Goal: Information Seeking & Learning: Compare options

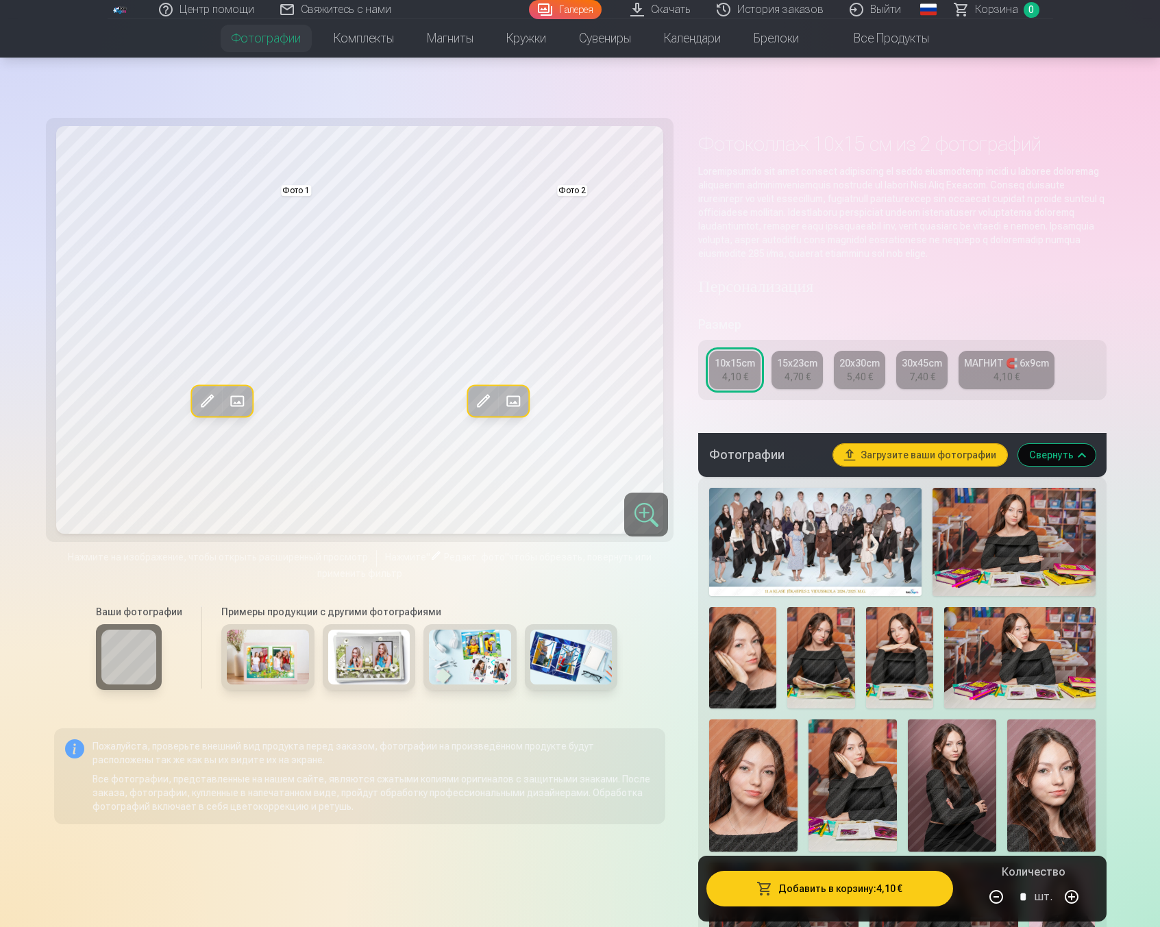
scroll to position [714, 0]
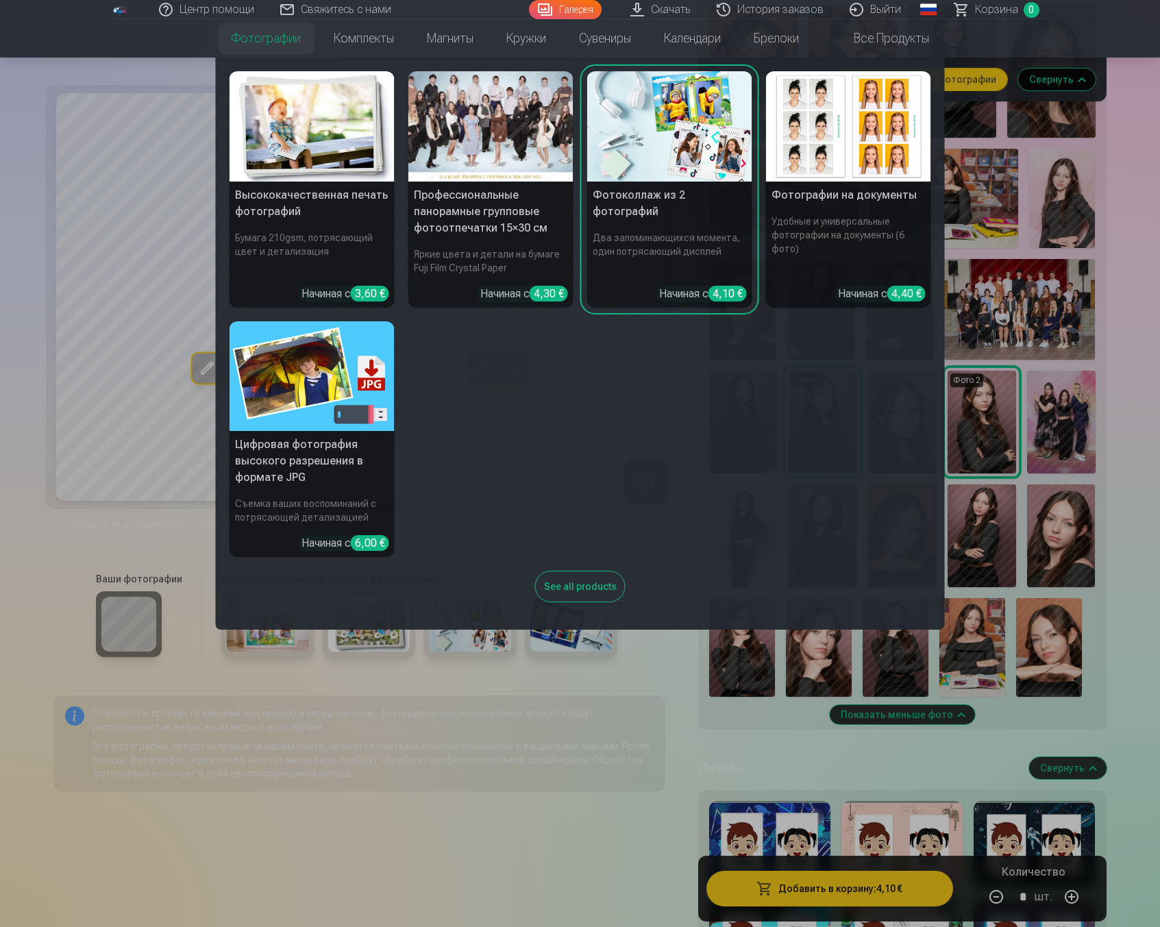
click at [280, 136] on img at bounding box center [311, 126] width 165 height 110
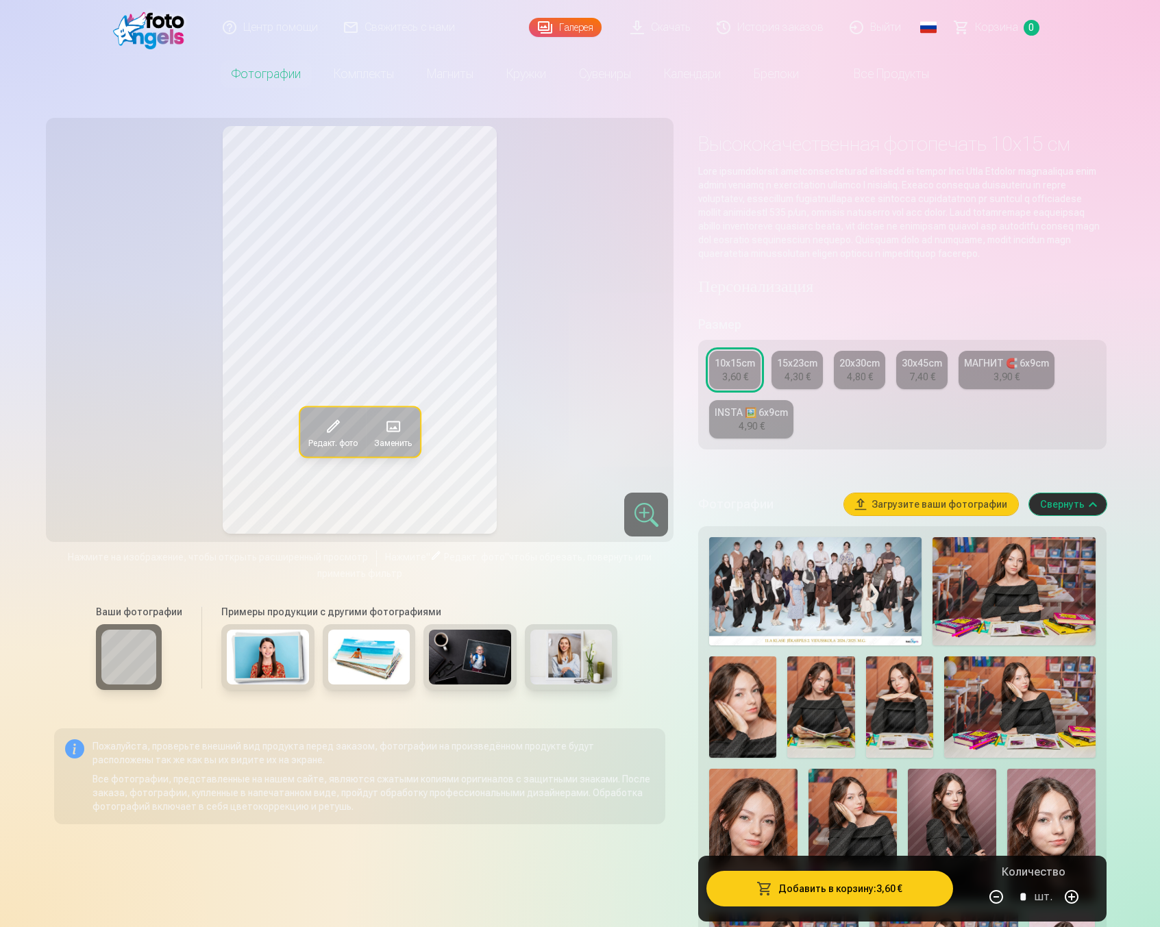
click at [797, 384] on div "4,30 €" at bounding box center [797, 377] width 26 height 14
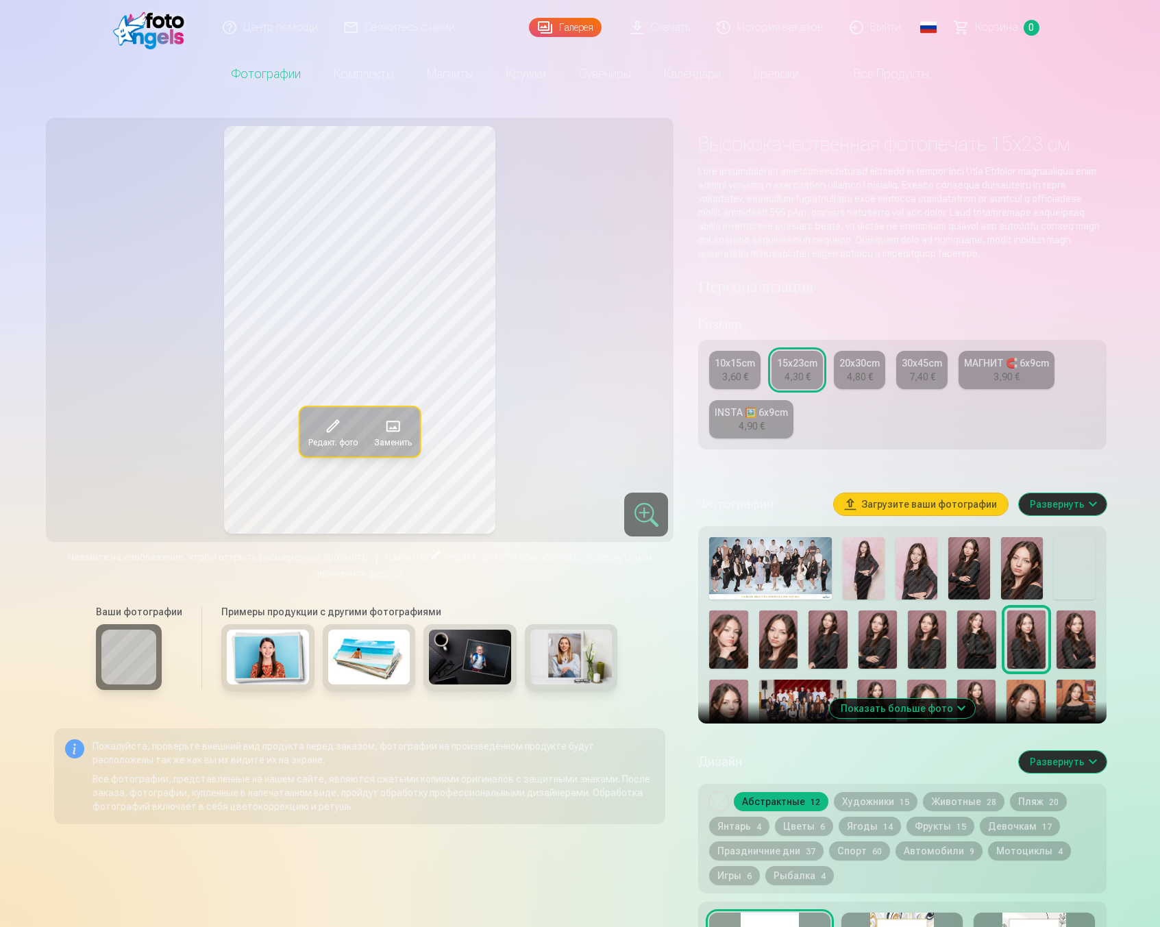
click at [858, 384] on div "4,80 €" at bounding box center [860, 377] width 26 height 14
click at [900, 388] on link "30x45cm 7,40 €" at bounding box center [921, 370] width 51 height 38
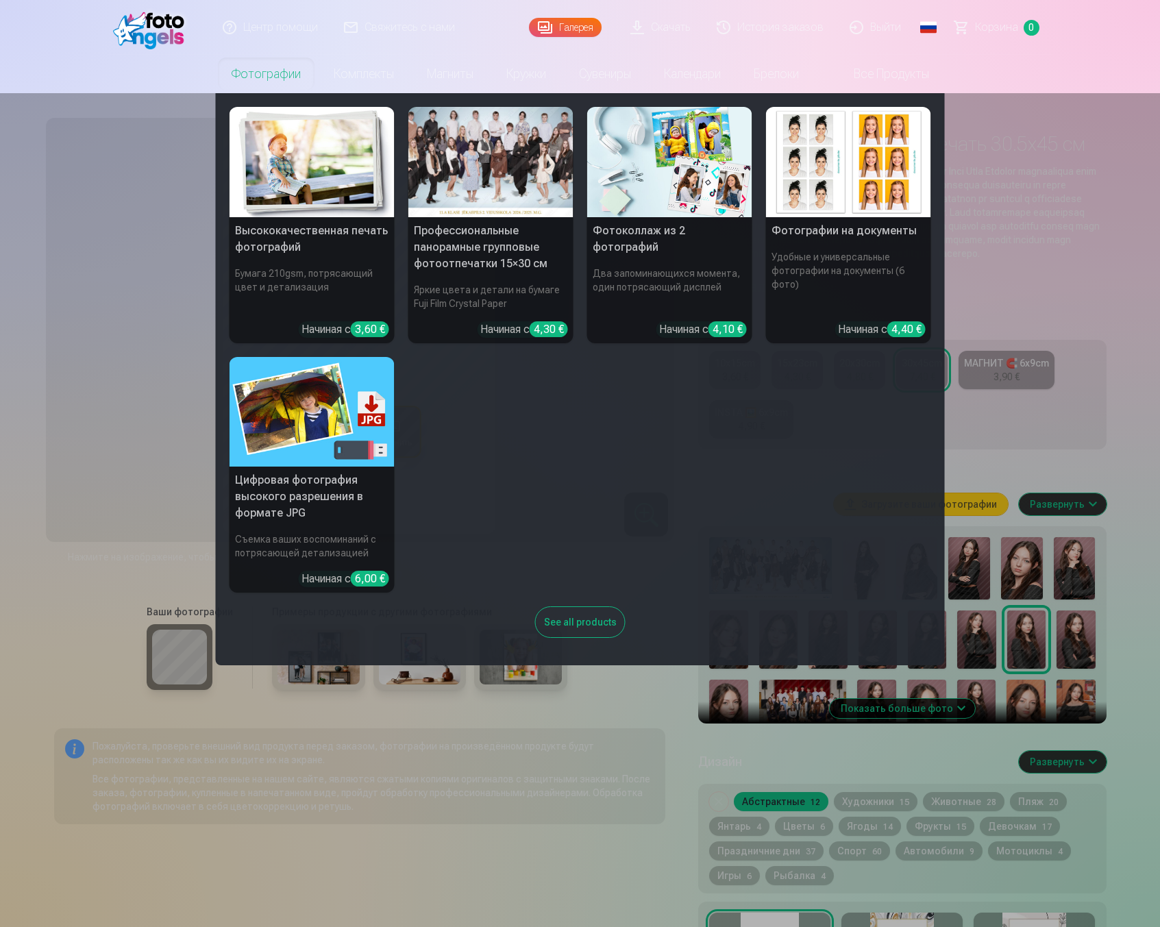
click at [303, 410] on img at bounding box center [311, 412] width 165 height 110
